Goal: Task Accomplishment & Management: Manage account settings

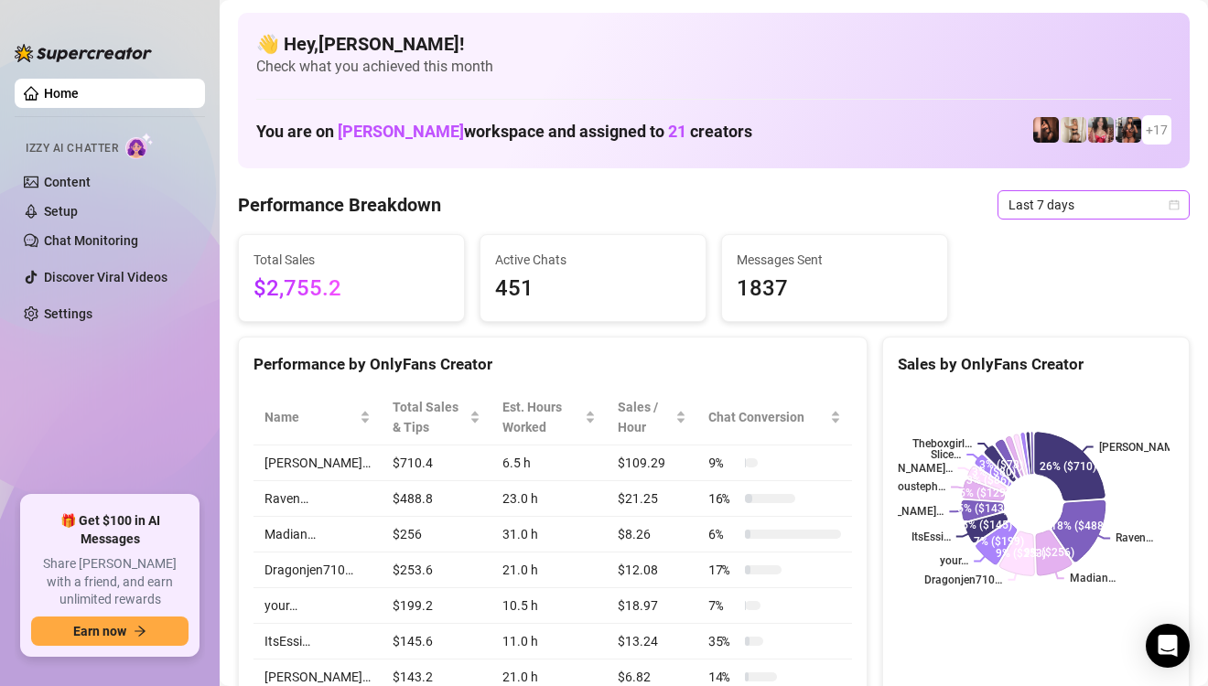
click at [1169, 200] on icon "calendar" at bounding box center [1174, 205] width 11 height 11
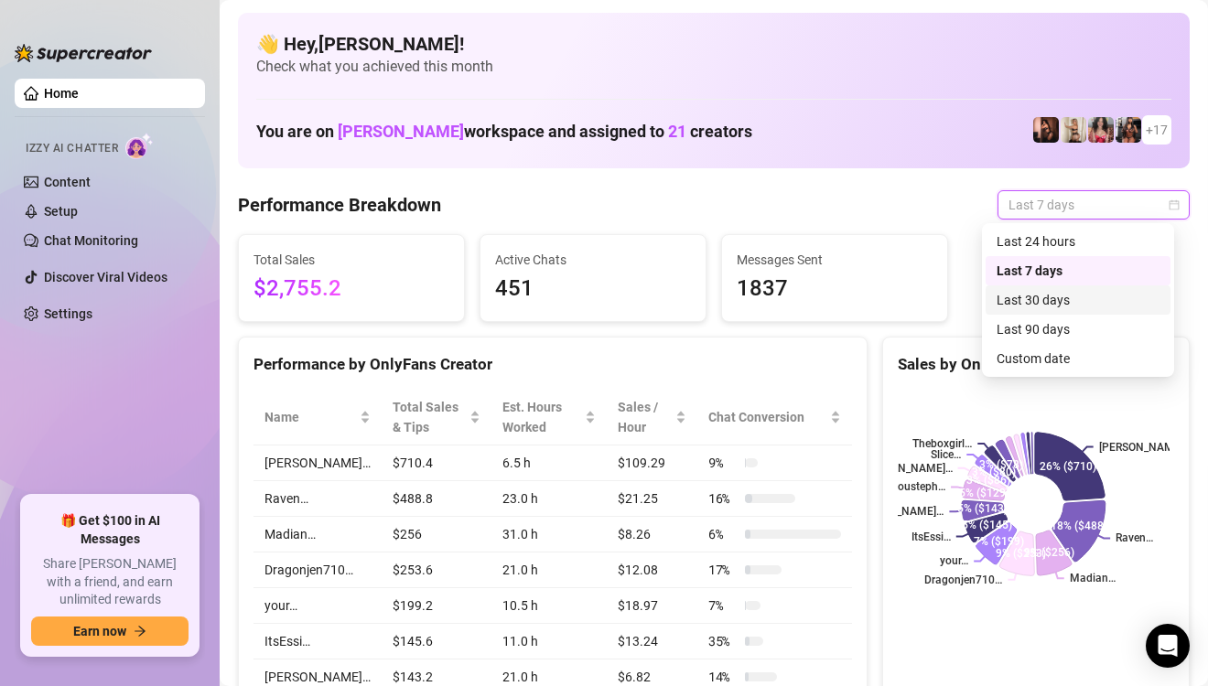
drag, startPoint x: 1052, startPoint y: 351, endPoint x: 1064, endPoint y: 290, distance: 61.6
click at [1064, 290] on div "Last 24 hours Last 7 days Last 30 days Last 90 days Custom date" at bounding box center [1078, 300] width 185 height 146
drag, startPoint x: 1064, startPoint y: 290, endPoint x: 1115, endPoint y: 204, distance: 99.7
click at [1064, 290] on div "Last 30 days" at bounding box center [1078, 300] width 163 height 20
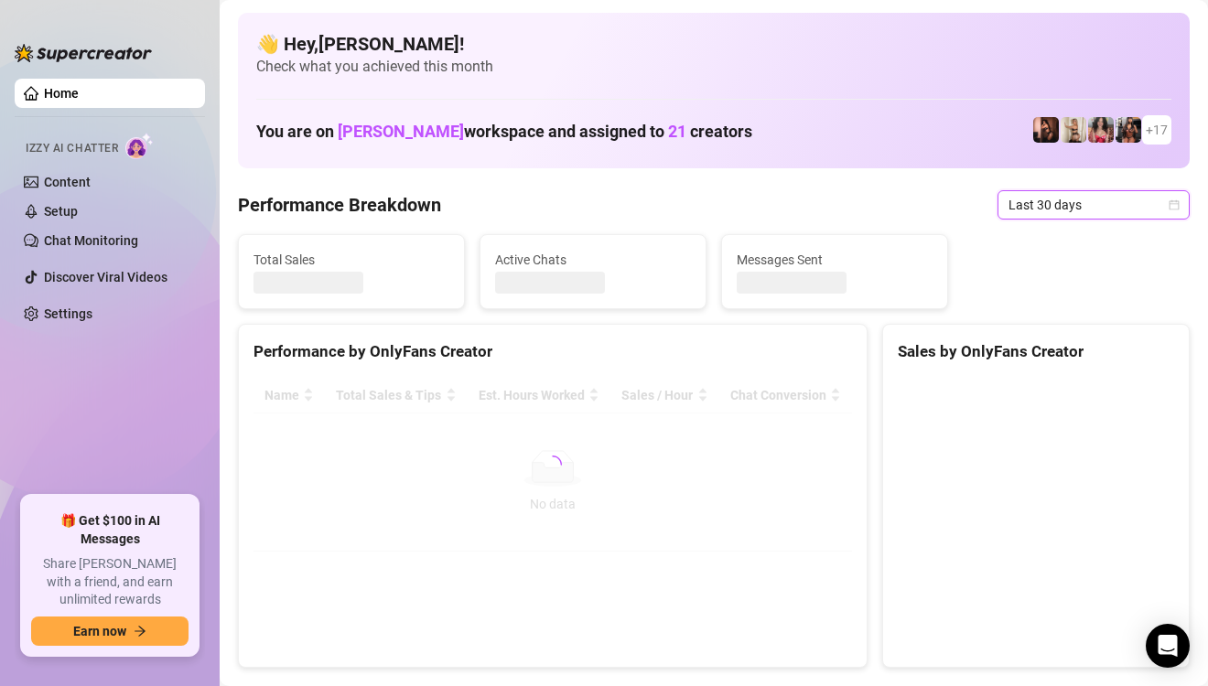
click at [1169, 200] on icon "calendar" at bounding box center [1174, 205] width 11 height 11
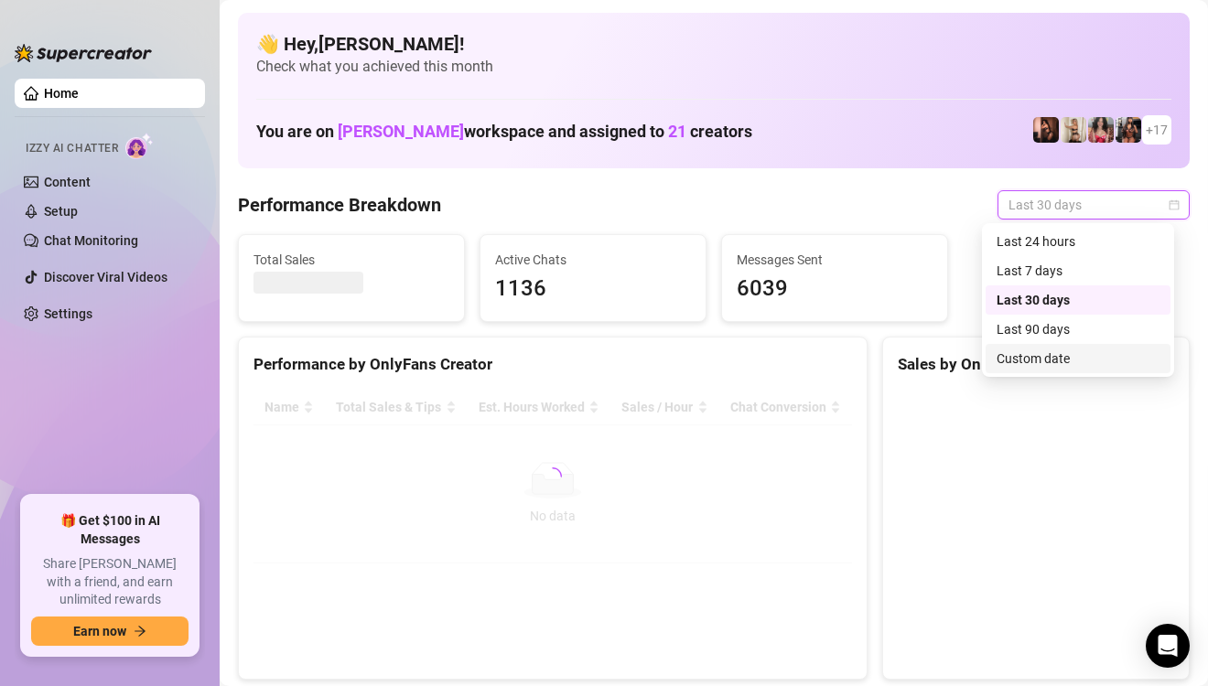
click at [1083, 368] on div "Custom date" at bounding box center [1078, 359] width 163 height 20
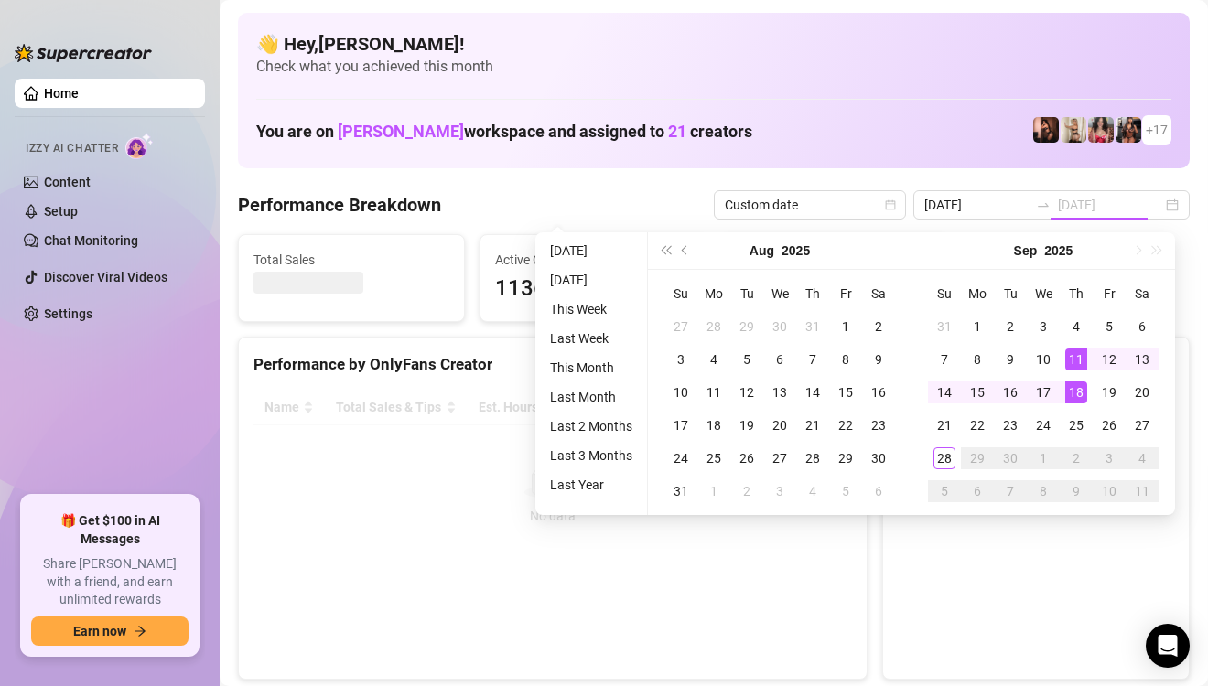
type input "[DATE]"
click at [980, 327] on div "1" at bounding box center [977, 327] width 22 height 22
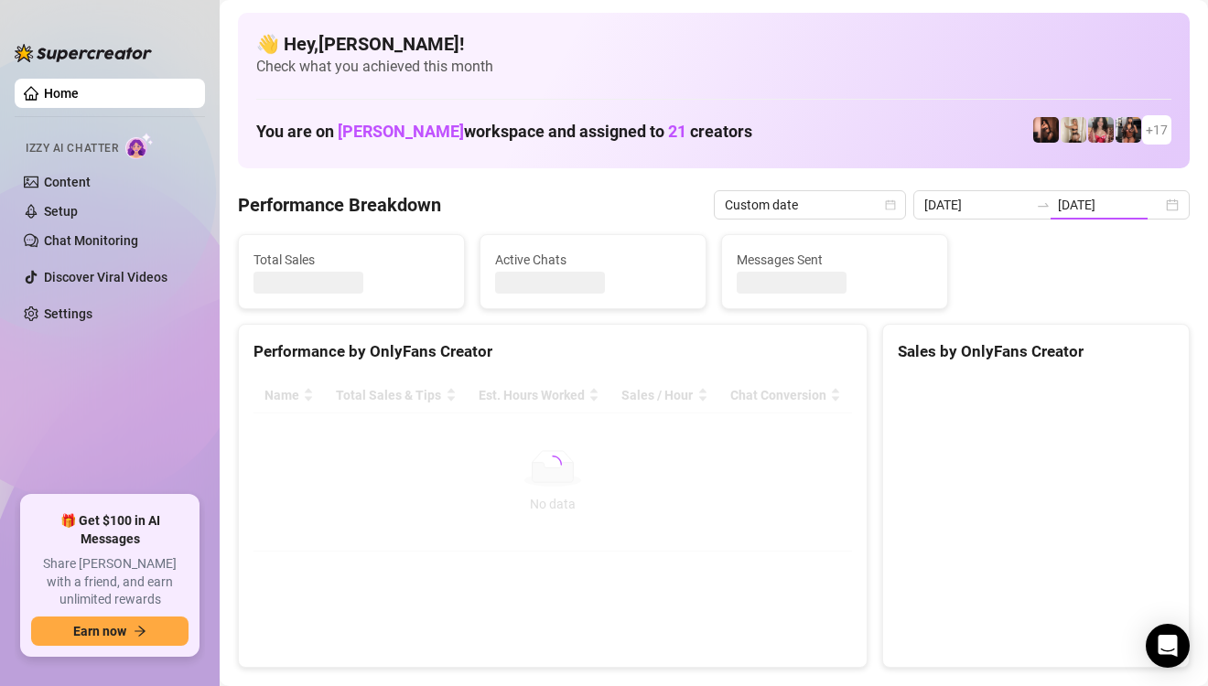
type input "[DATE]"
click at [948, 451] on canvas at bounding box center [1034, 515] width 272 height 275
click at [1156, 201] on div "[DATE] [DATE]" at bounding box center [1051, 204] width 276 height 29
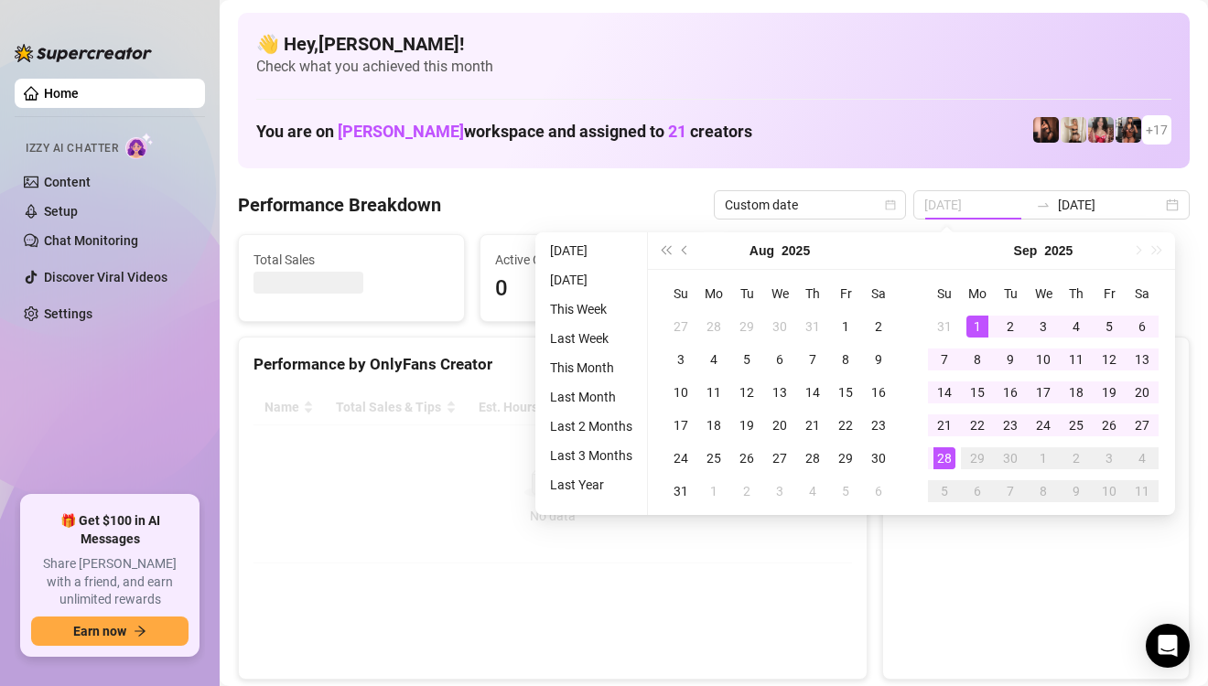
click at [939, 456] on div "28" at bounding box center [945, 459] width 22 height 22
type input "[DATE]"
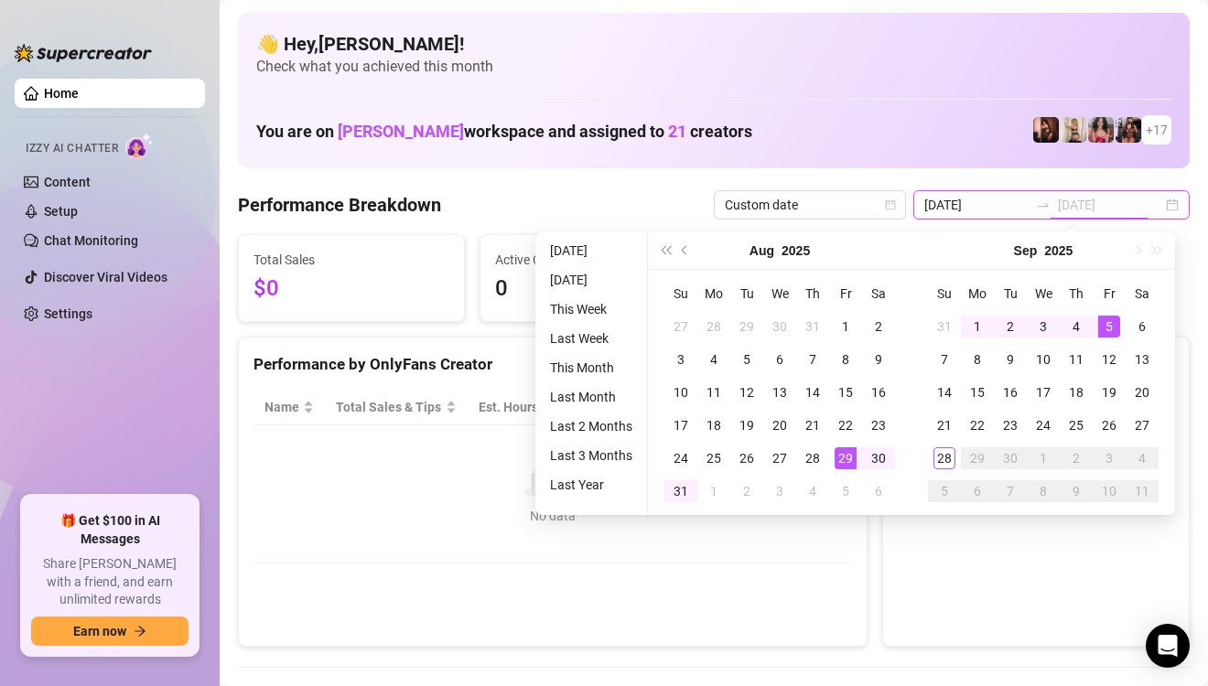
type input "[DATE]"
click at [1150, 204] on div "[DATE] [DATE]" at bounding box center [1051, 204] width 276 height 29
click at [1155, 204] on div "[DATE] [DATE]" at bounding box center [1051, 204] width 276 height 29
click at [897, 119] on div "You are on [PERSON_NAME] workspace and assigned to 21 creators + 17" at bounding box center [713, 130] width 915 height 39
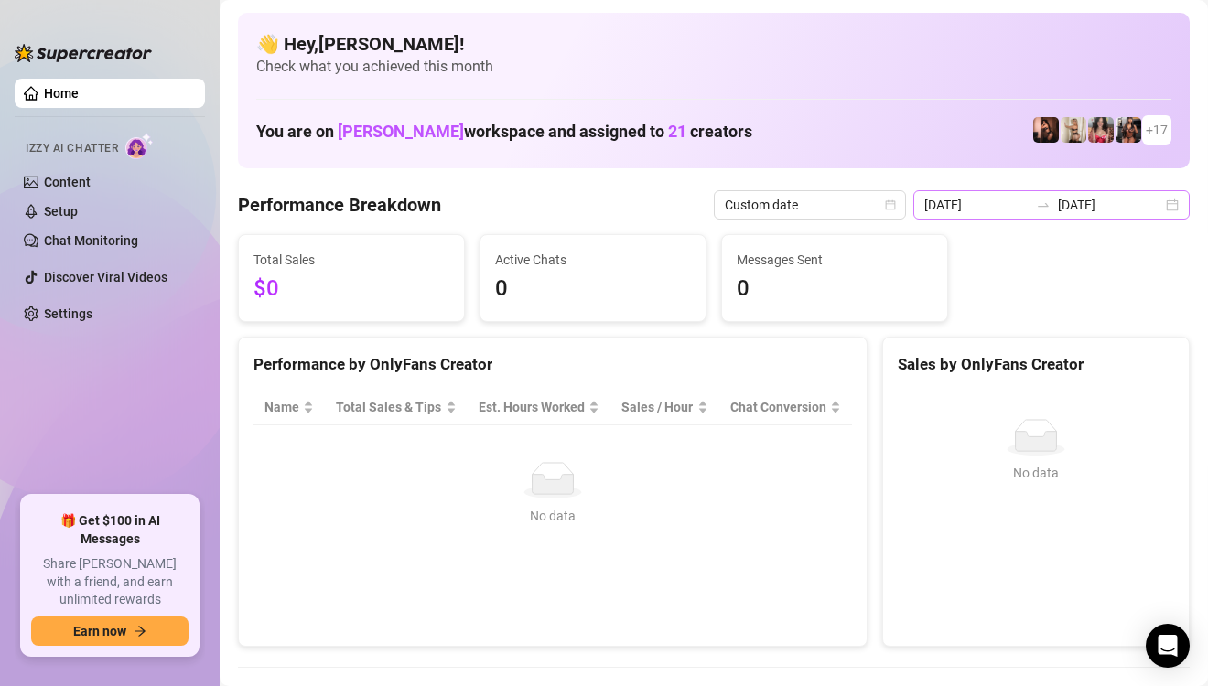
click at [1163, 204] on div "[DATE] [DATE]" at bounding box center [1051, 204] width 276 height 29
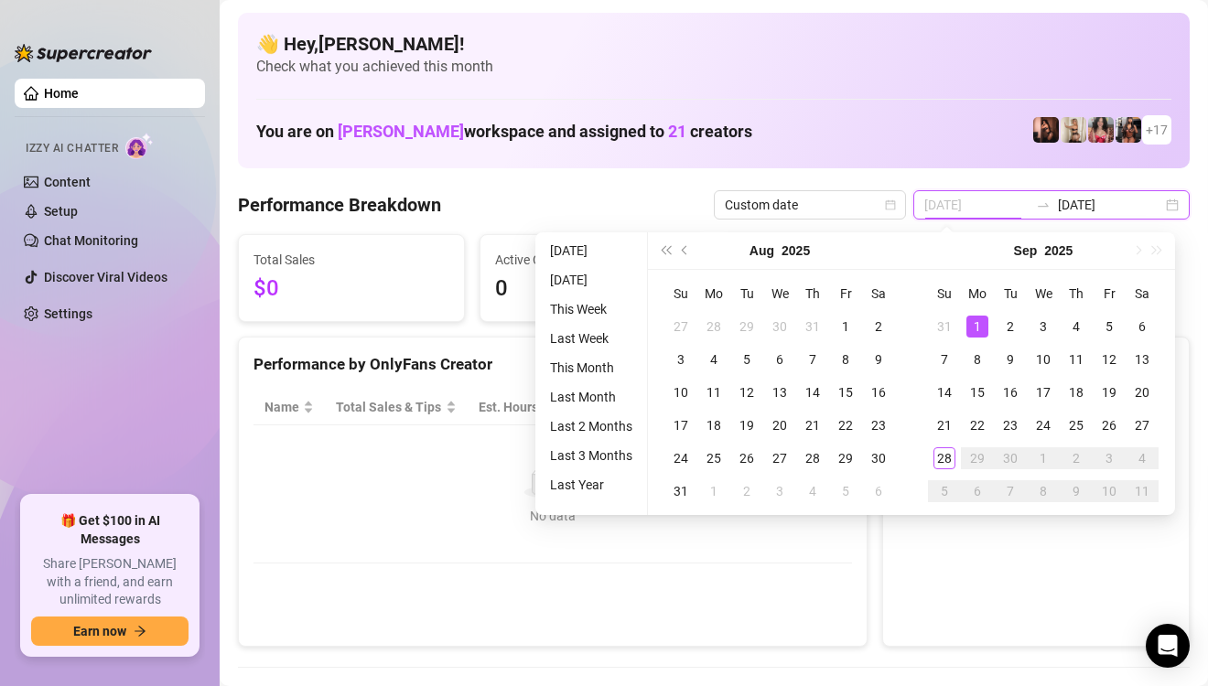
type input "[DATE]"
click at [973, 330] on div "1" at bounding box center [977, 327] width 22 height 22
type input "[DATE]"
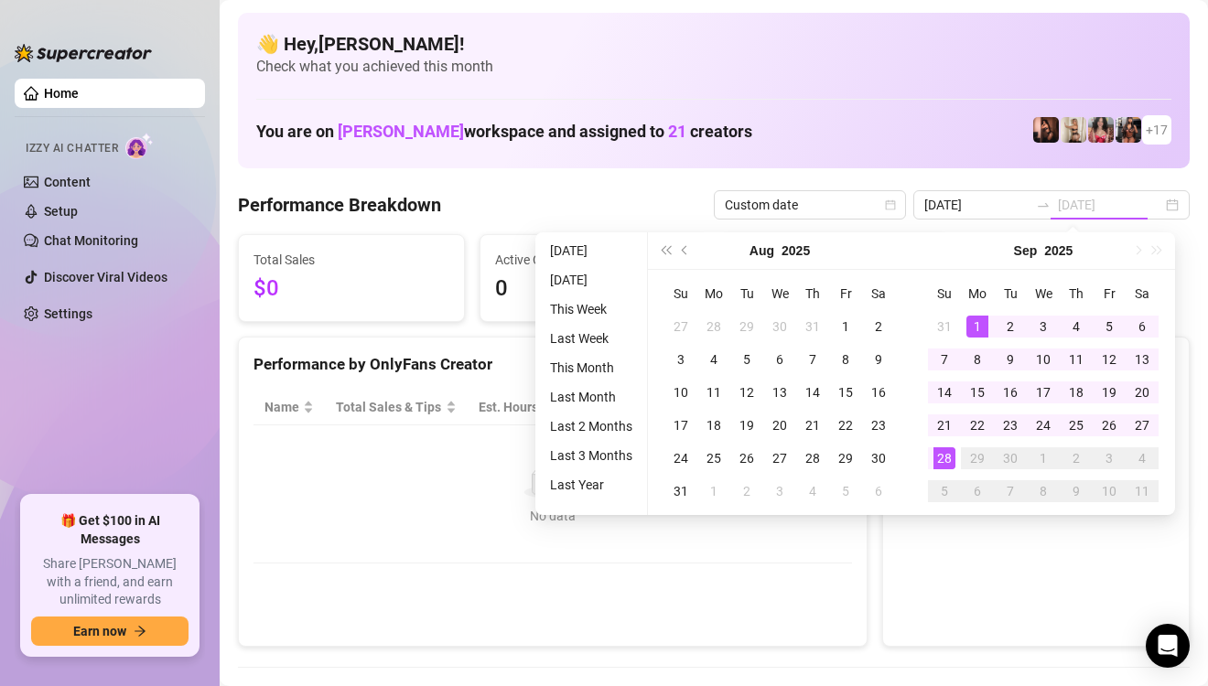
click at [940, 461] on div "28" at bounding box center [945, 459] width 22 height 22
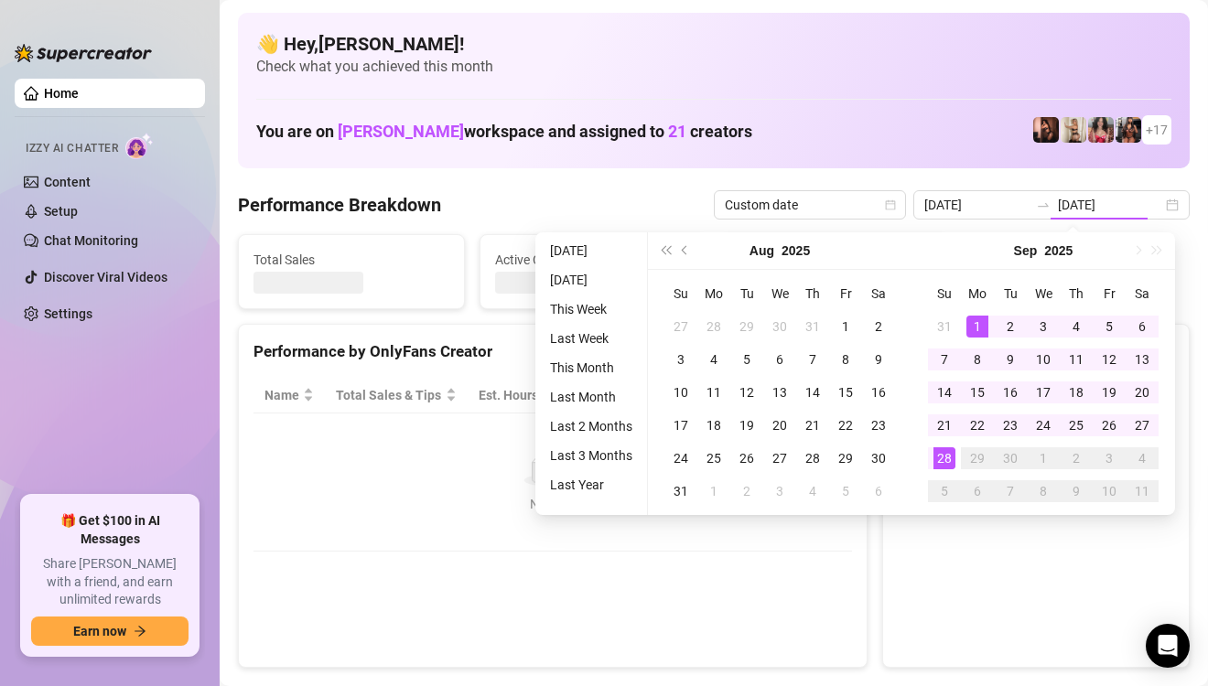
type input "[DATE]"
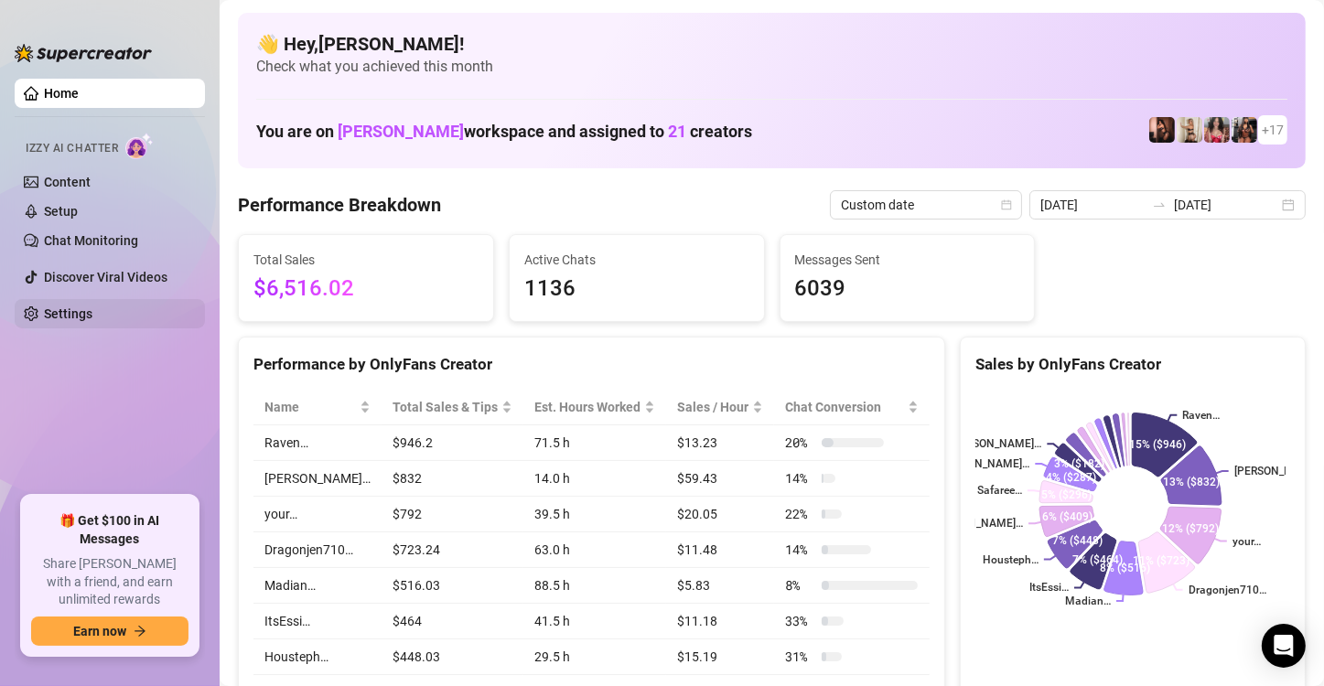
click at [85, 307] on link "Settings" at bounding box center [68, 314] width 49 height 15
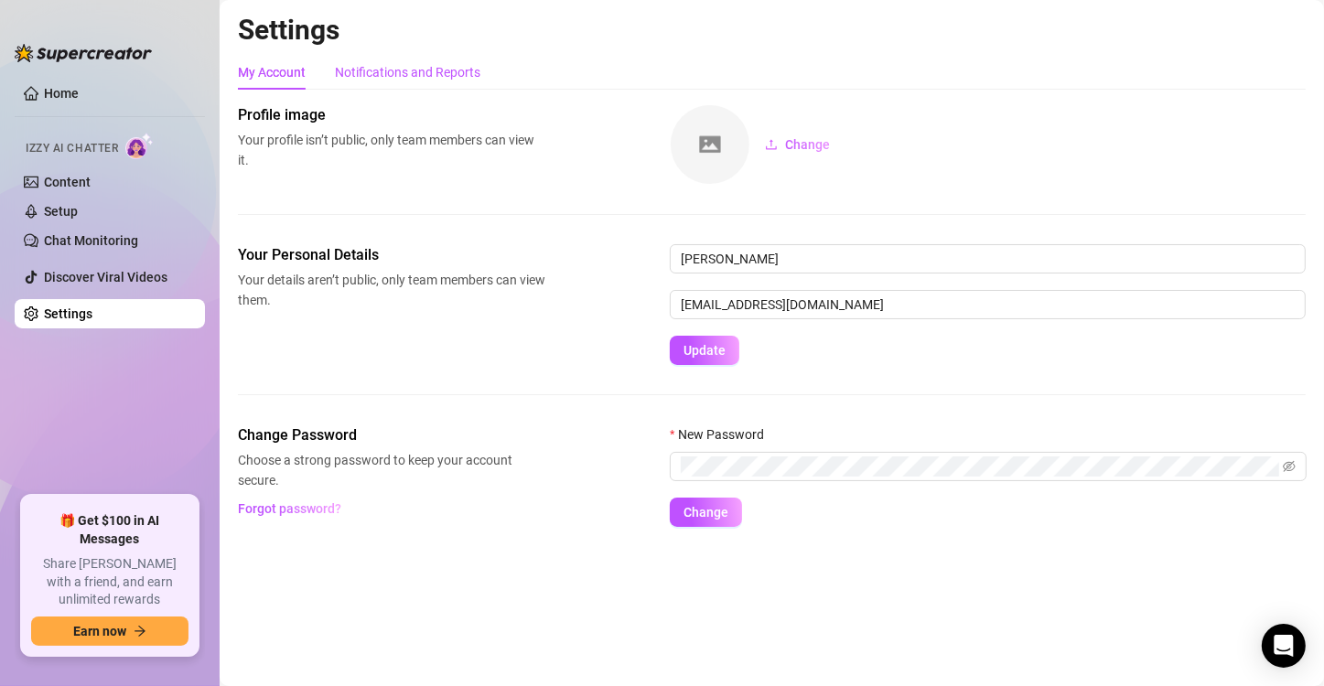
click at [399, 80] on div "Notifications and Reports" at bounding box center [408, 72] width 146 height 20
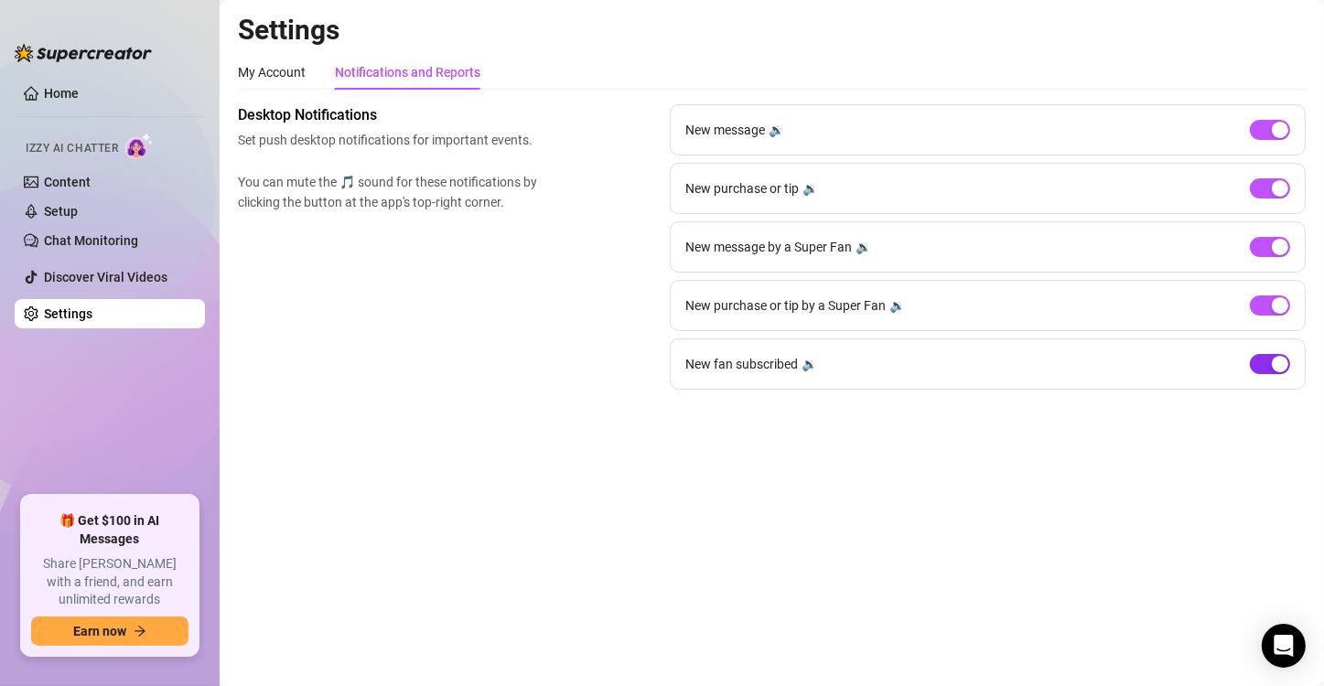
click at [1207, 362] on span "button" at bounding box center [1270, 364] width 40 height 20
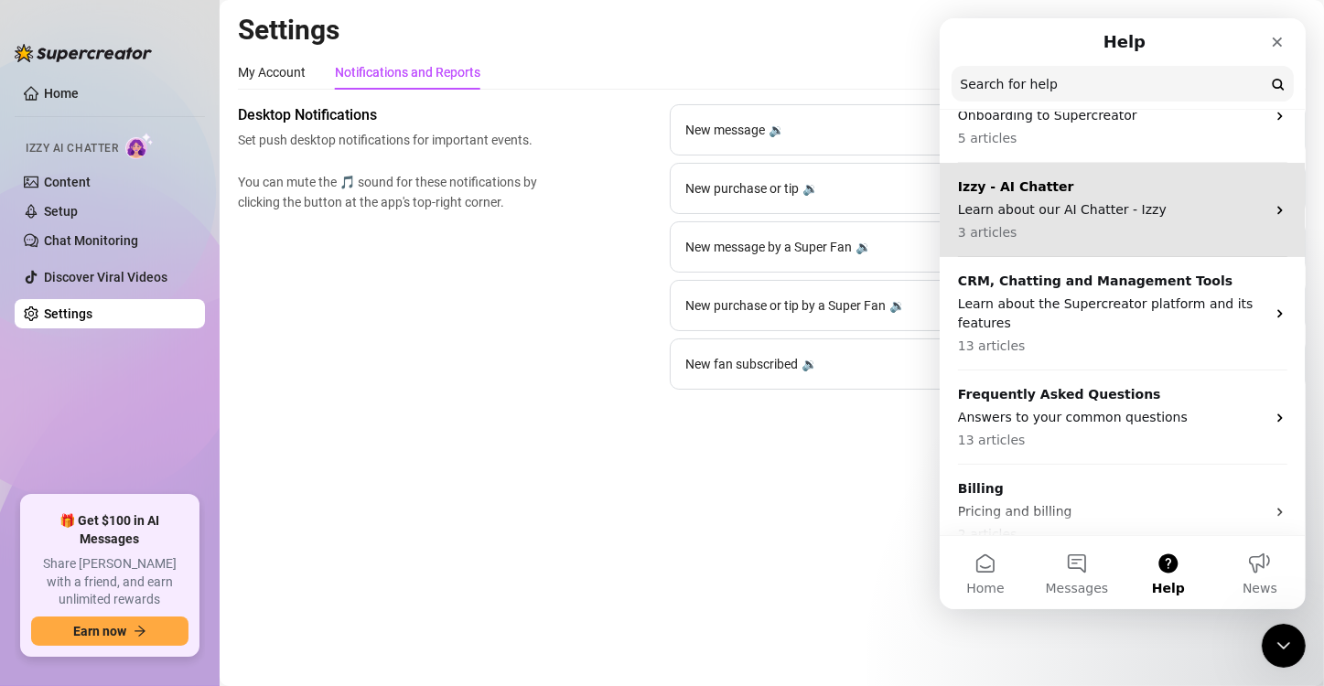
scroll to position [118, 0]
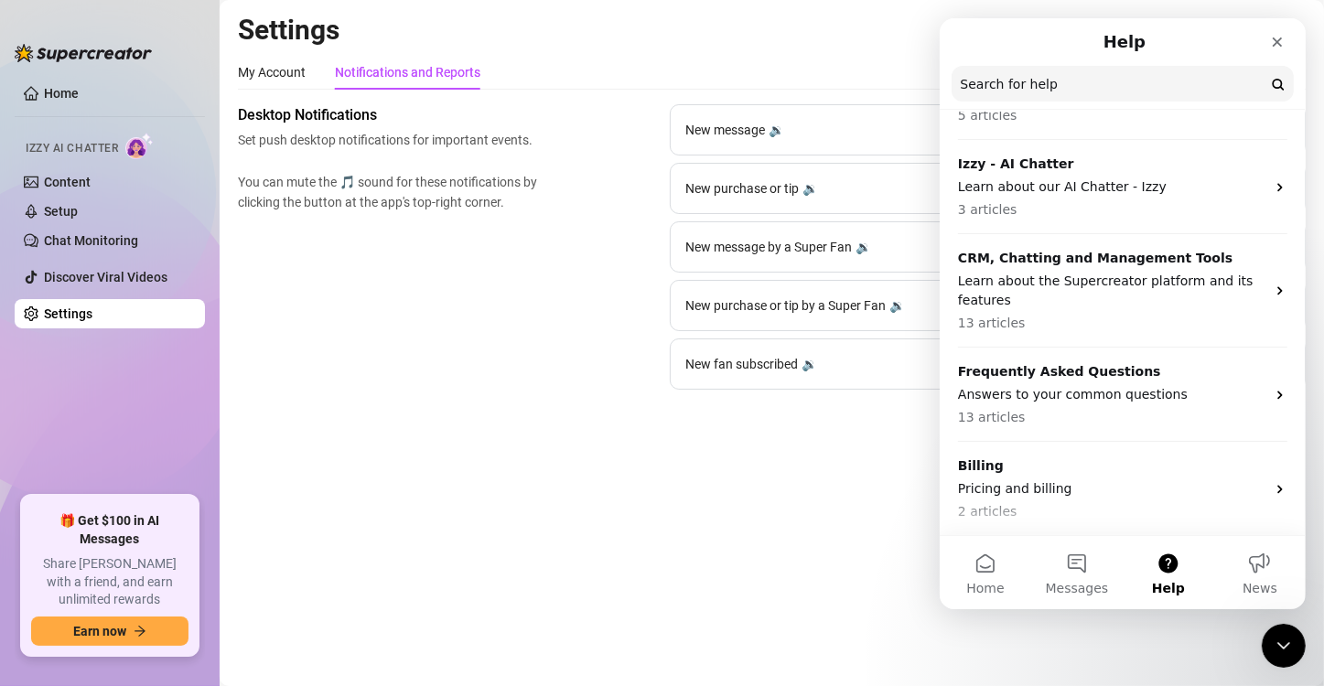
click at [793, 37] on h2 "Settings" at bounding box center [772, 30] width 1068 height 35
click at [599, 70] on div "My Account Notifications and Reports" at bounding box center [772, 72] width 1068 height 35
click at [545, 425] on main "Settings My Account Notifications and Reports Profile image Your profile isn’t …" at bounding box center [772, 343] width 1105 height 686
